Goal: Transaction & Acquisition: Purchase product/service

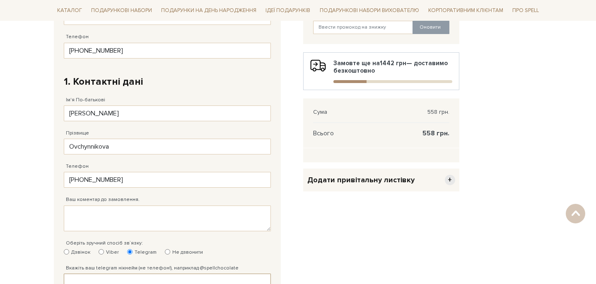
scroll to position [78, 0]
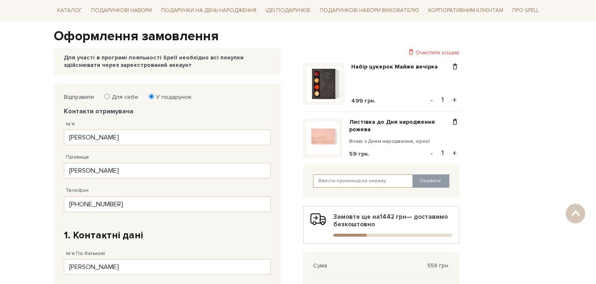
click at [368, 178] on input "text" at bounding box center [363, 180] width 100 height 13
paste input "SweetGift"
type input "SweetGift"
click at [436, 179] on button "Оновити" at bounding box center [431, 180] width 37 height 13
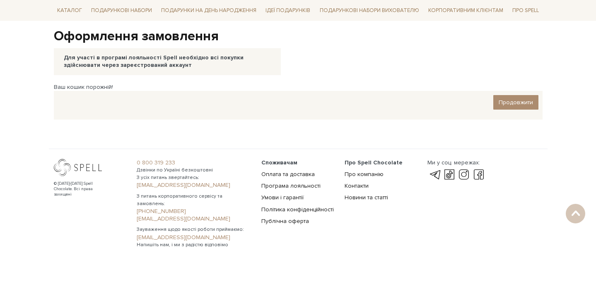
scroll to position [0, 0]
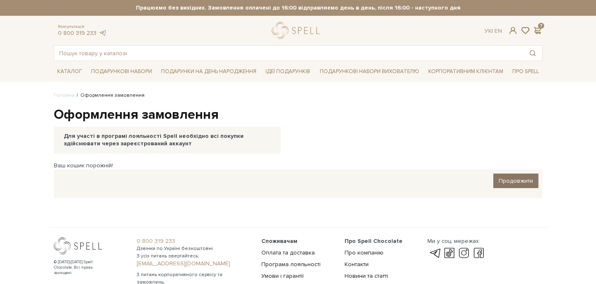
click at [519, 178] on span "Продовжити" at bounding box center [516, 180] width 34 height 7
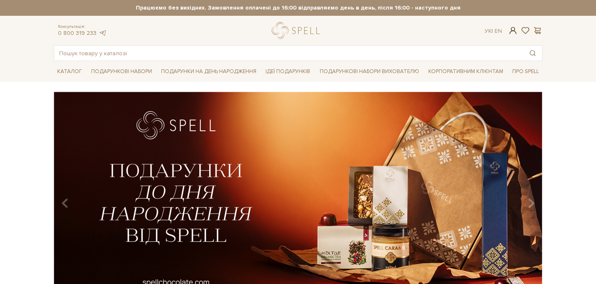
type input "oovchinnikovaa@gmail.com"
click at [515, 34] on span at bounding box center [513, 30] width 10 height 9
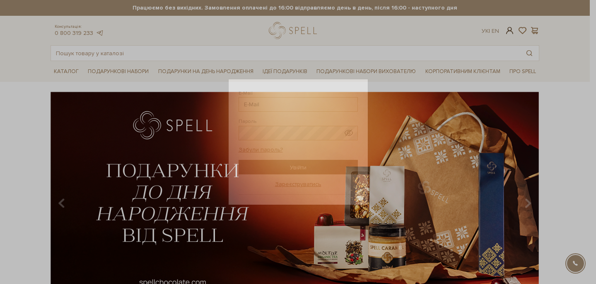
type input "oovchinnikovaa@gmail.com"
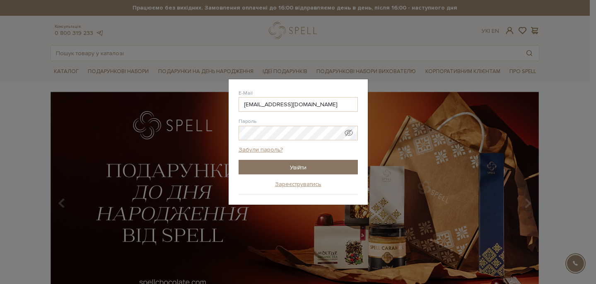
click at [307, 166] on input "Увійти" at bounding box center [298, 167] width 119 height 15
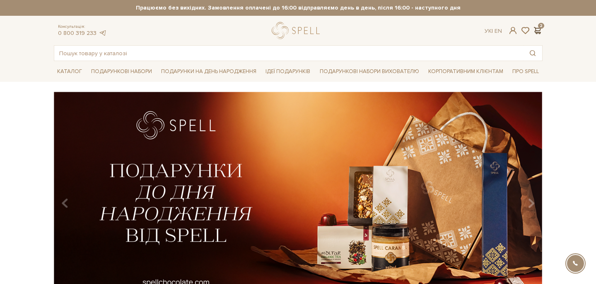
click at [539, 29] on span at bounding box center [538, 30] width 10 height 9
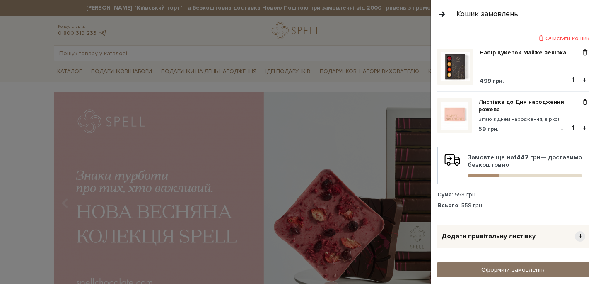
click at [510, 273] on link "Оформити замовлення" at bounding box center [514, 269] width 152 height 15
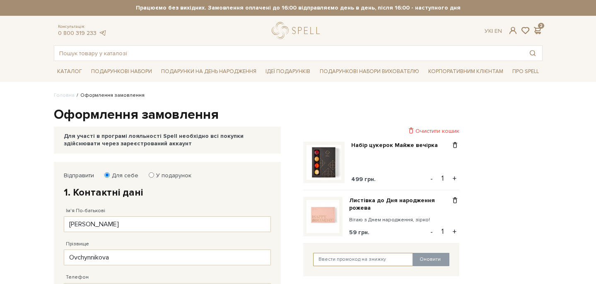
click at [383, 262] on input "text" at bounding box center [363, 258] width 100 height 13
paste input "SweetGift"
type input "SweetGift"
click at [430, 262] on button "Оновити" at bounding box center [431, 258] width 37 height 13
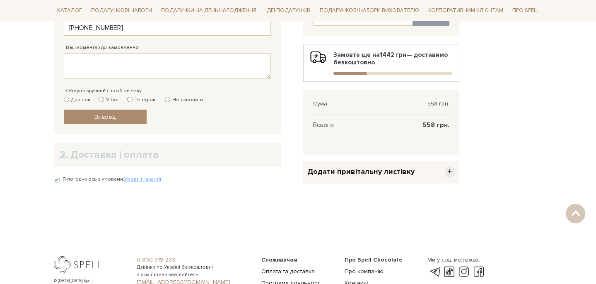
scroll to position [267, 0]
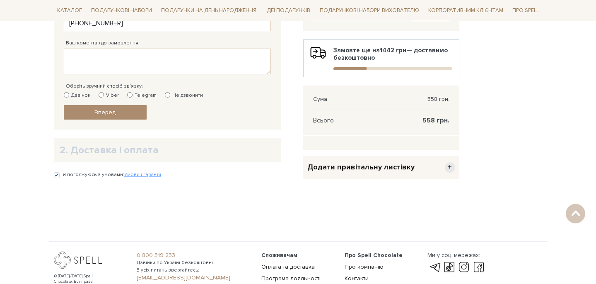
click at [111, 97] on label "Viber" at bounding box center [109, 95] width 20 height 7
click at [104, 97] on input "Viber" at bounding box center [101, 94] width 5 height 5
radio input "true"
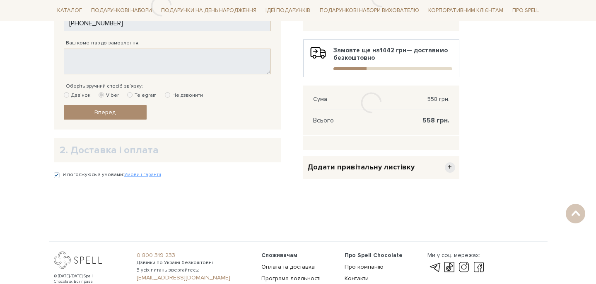
click at [137, 99] on div at bounding box center [162, 6] width 216 height 224
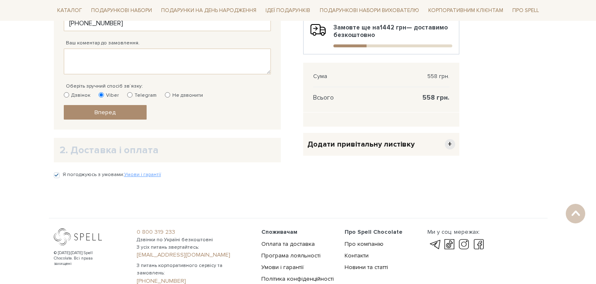
click at [130, 95] on input "Telegram" at bounding box center [129, 94] width 5 height 5
radio input "true"
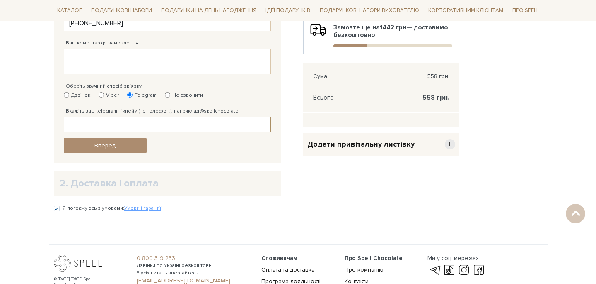
click at [218, 126] on input "Вкажіть ваш telegram нікнейм (не телефон!), наприклад @spellchocolate" at bounding box center [167, 124] width 207 height 16
paste input "tinyfishsh"
type input "@tinyfishsh"
click at [119, 154] on div "Відправити Для себе У подарунок 1. Контактні дані Ім'я По-батькові Maryna Запов…" at bounding box center [168, 28] width 216 height 257
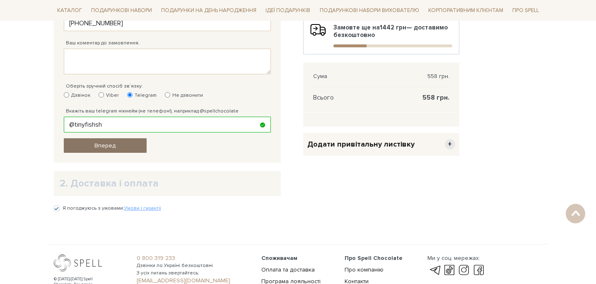
click at [115, 149] on link "Вперед" at bounding box center [105, 145] width 83 height 15
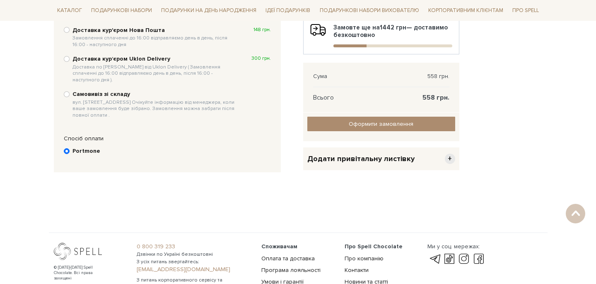
scroll to position [161, 0]
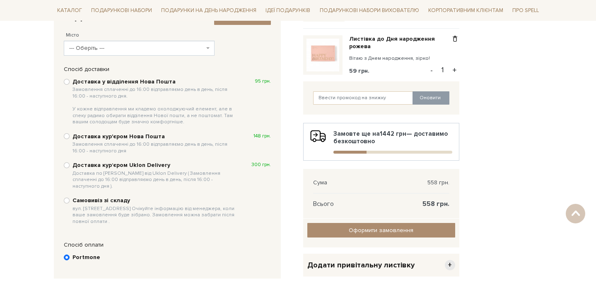
click at [115, 82] on b "Доставка у відділення Нова Пошта Замовлення сплаченні до 16:00 відправляємо ден…" at bounding box center [155, 101] width 165 height 47
click at [70, 82] on input "Доставка у відділення Нова Пошта Замовлення сплаченні до 16:00 відправляємо ден…" at bounding box center [67, 82] width 6 height 6
radio input "true"
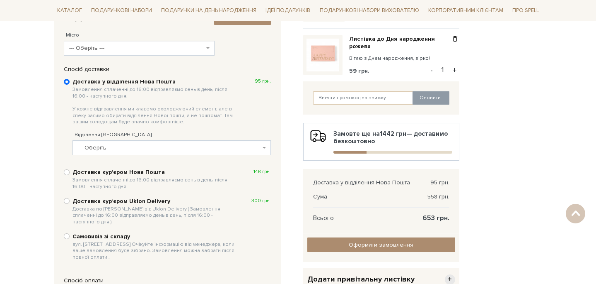
click at [112, 47] on span "--- Оберіть ---" at bounding box center [137, 48] width 136 height 8
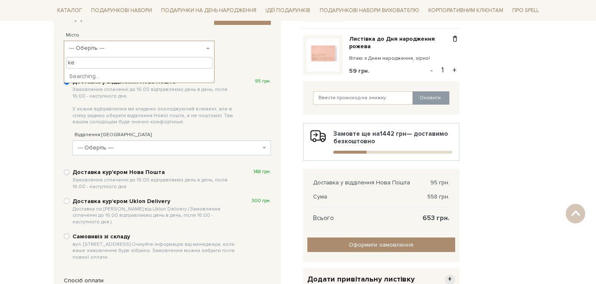
type input "k"
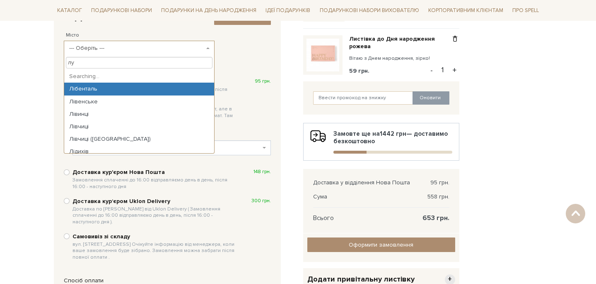
type input "луц"
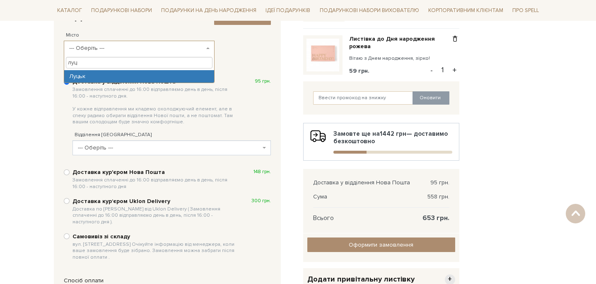
select select "Луцьк"
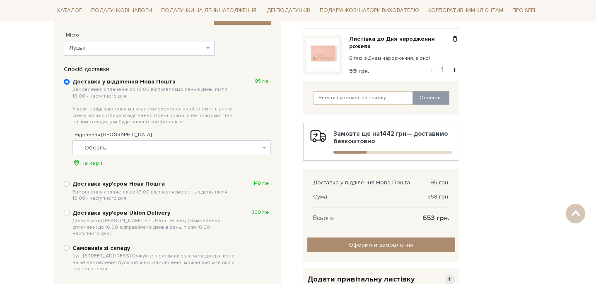
click at [114, 144] on span "--- Оберіть ---" at bounding box center [169, 147] width 183 height 8
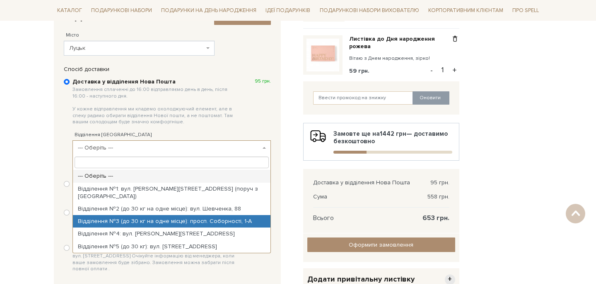
scroll to position [20, 0]
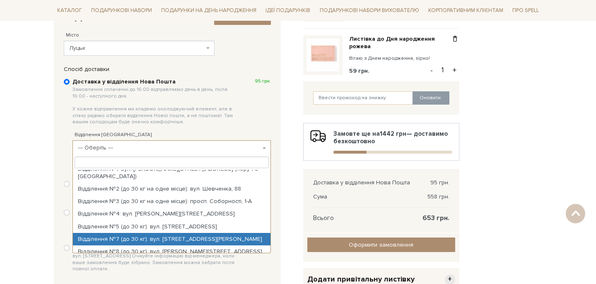
select select "Відділення №7 (до 30 кг): вул. Генерала Шухевича, 1Б"
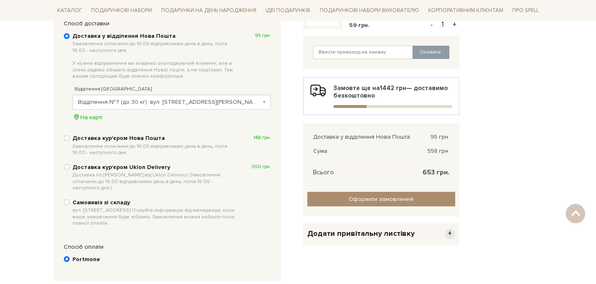
scroll to position [206, 0]
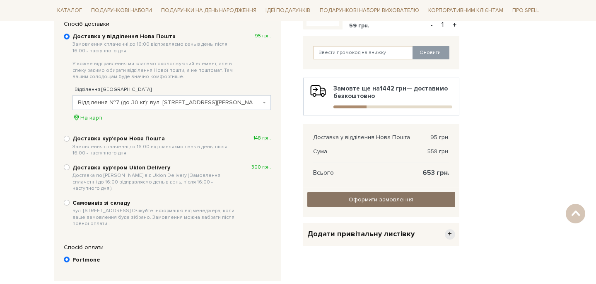
click at [431, 199] on input "Оформити замовлення" at bounding box center [382, 199] width 148 height 15
